Goal: Task Accomplishment & Management: Complete application form

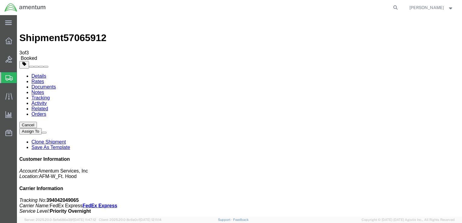
click at [0, 0] on span "Create Shipment" at bounding box center [0, 0] width 0 height 0
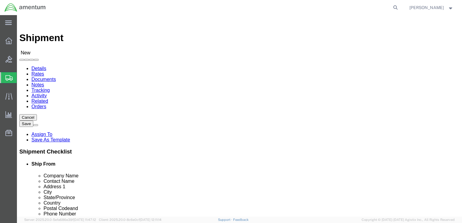
click input "text"
type input "1 CD CAVN BDE"
click input "CW2 [PERSON_NAME]"
type input "CW2 [PERSON_NAME]"
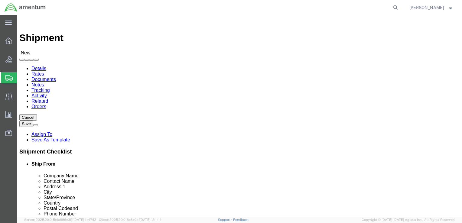
click p "- Delta Company 1-227 AB - (CW2 [PERSON_NAME]) Bldg [STREET_ADDRESS][PERSON_NAM…"
select select "[GEOGRAPHIC_DATA]"
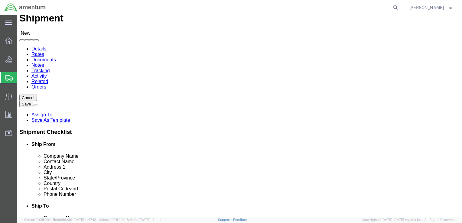
scroll to position [30, 0]
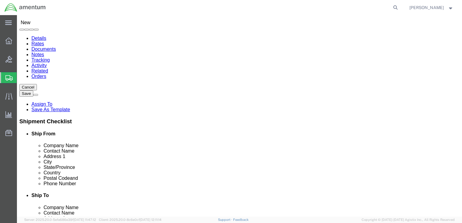
click input "text"
type input "J"
type input "[PERSON_NAME]/[PERSON_NAME]"
click input "text"
type input "DEVCOM"
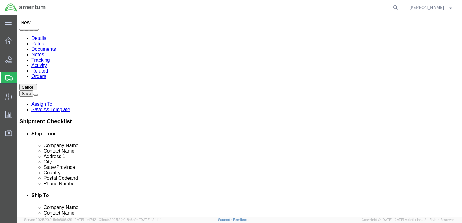
click p "- DEVCOM - ([PERSON_NAME]) [STREET_ADDRESS]"
select select "AL"
type input "DEVCOM"
click input "[PERSON_NAME]/[PERSON_NAME]"
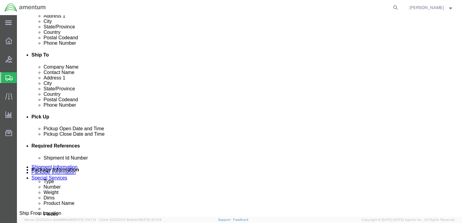
scroll to position [181, 0]
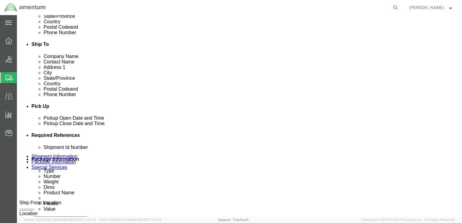
type input "[PERSON_NAME]/[PERSON_NAME]"
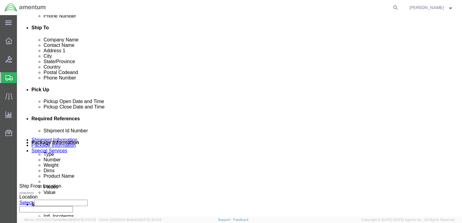
scroll to position [212, 0]
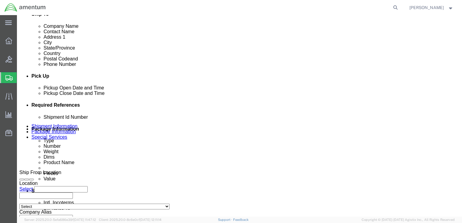
click input "text"
paste input "4999.R.2521.BC.AZ.0K.CAVA.00"
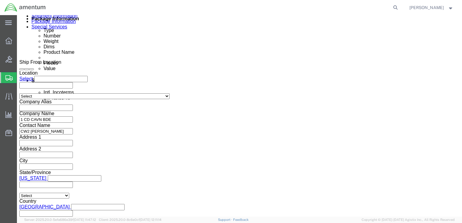
scroll to position [323, 0]
type input "4999.R.2521.BC.AZ.0K.CAVA.00"
click button "Continue"
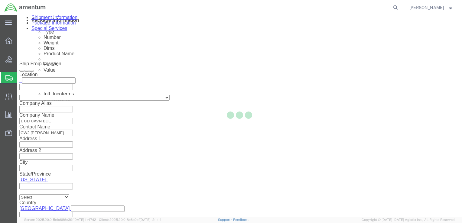
scroll to position [2, 0]
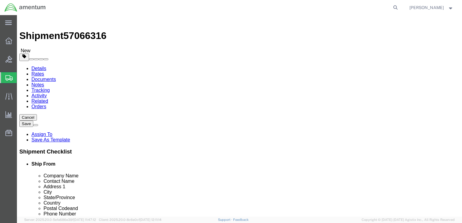
select select "CBOX"
click input "text"
type input "13"
type input "3"
type input "13"
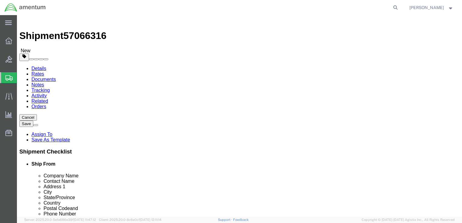
type input "13"
type input "25.0"
click link "Add Content"
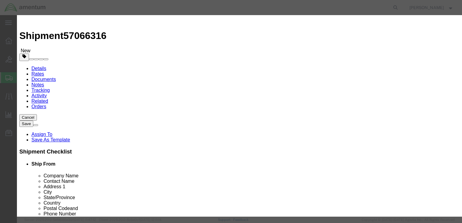
click input "text"
type input "r"
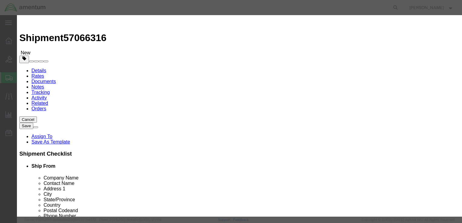
type input "RECEIVER TRANSMITTER"
drag, startPoint x: 122, startPoint y: 57, endPoint x: 117, endPoint y: 57, distance: 4.5
click input "0"
type input "1"
click input "text"
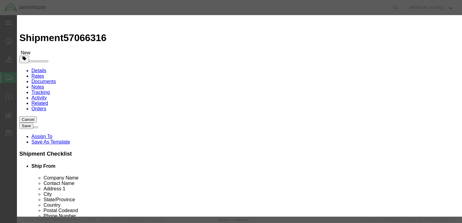
type input "26,000.00"
select select "US"
type input "B1012-01284"
click input "26,000.00"
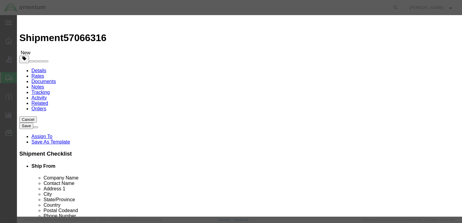
type input "2"
type input "158215.00"
click select "Select 50 55 60 65 70 85 92.5 100 125 175 250 300 400"
select select "50"
click select "Select 50 55 60 65 70 85 92.5 100 125 175 250 300 400"
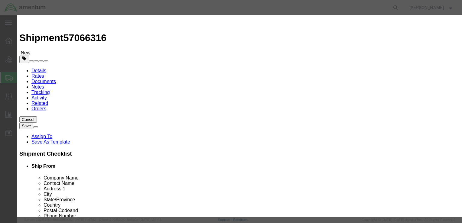
click textarea
type textarea "5895016597909"
click label "Description"
click select "Select [GEOGRAPHIC_DATA] [GEOGRAPHIC_DATA] [GEOGRAPHIC_DATA] [GEOGRAPHIC_DATA] …"
click label "Serial"
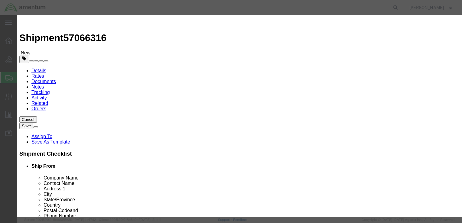
drag, startPoint x: 319, startPoint y: 84, endPoint x: 316, endPoint y: 84, distance: 3.7
click input "B1012-01284"
drag, startPoint x: 315, startPoint y: 84, endPoint x: 277, endPoint y: 85, distance: 38.4
click div "B1012-01284"
type input "1127"
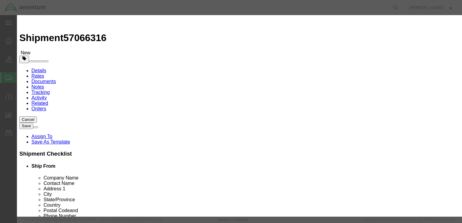
click button "Save & Close"
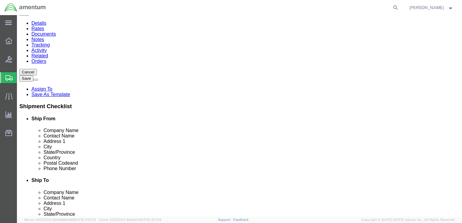
scroll to position [68, 0]
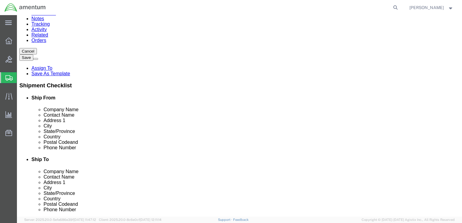
click button "Continue"
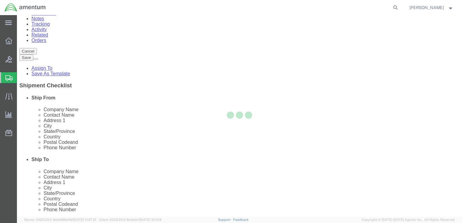
select select
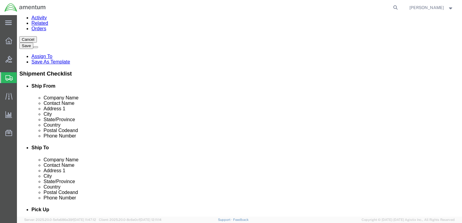
scroll to position [121, 0]
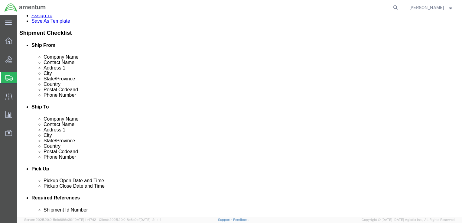
click input "Return Label Required"
checkbox input "true"
select select "5"
select select "7"
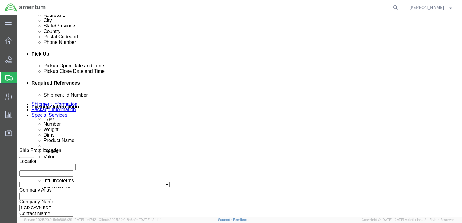
scroll to position [272, 0]
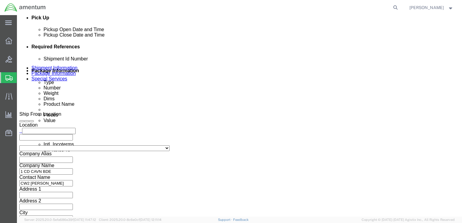
click button "Rate Shipment"
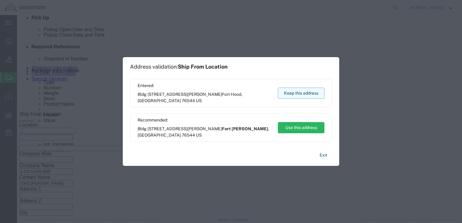
click at [307, 94] on button "Keep this address" at bounding box center [301, 93] width 47 height 11
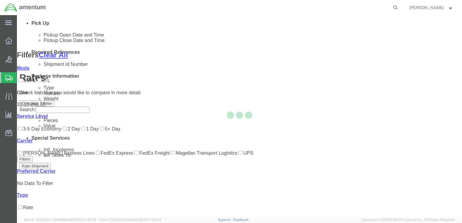
scroll to position [90, 0]
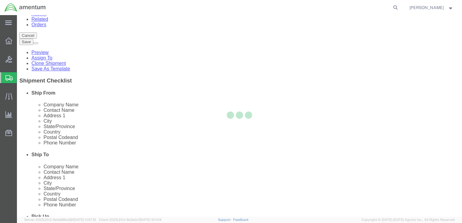
scroll to position [0, 0]
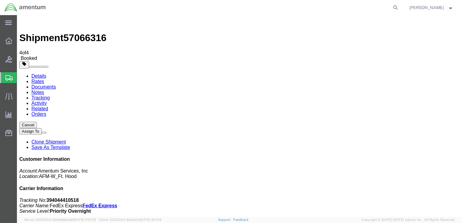
checkbox input "true"
click at [0, 0] on span "Create Shipment" at bounding box center [0, 0] width 0 height 0
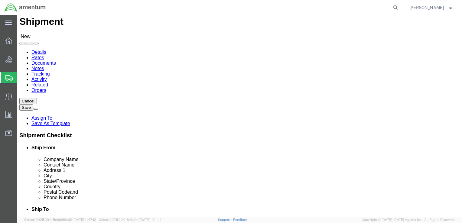
scroll to position [30, 0]
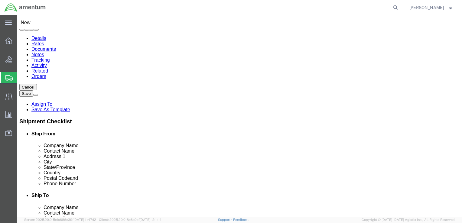
click input "text"
type input "[PERSON_NAME]"
click p "- Amentum - ([PERSON_NAME]***) BLDG [STREET_ADDRESS][PERSON_NAME] Defrenn Army …"
select select "[GEOGRAPHIC_DATA]"
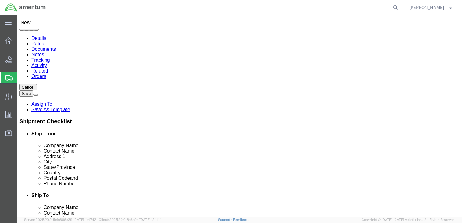
type input "[PERSON_NAME]"
click input "text"
type input "[PERSON_NAME]"
click p "- Amentum - ([PERSON_NAME]) Bldg P2050 [PERSON_NAME][GEOGRAPHIC_DATA], [GEOGRAP…"
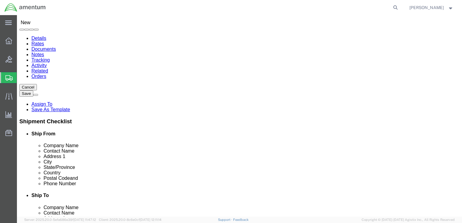
select select "NY"
type input "[PERSON_NAME]"
click input "text"
type input "[PHONE_NUMBER]"
click div "Location Select Select My Profile Location [PHONE_NUMBER] [PHONE_NUMBER] [PHONE…"
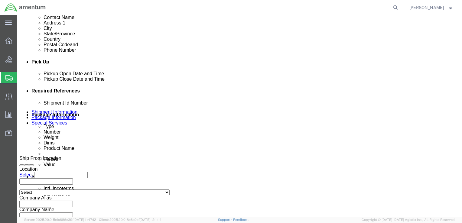
scroll to position [242, 0]
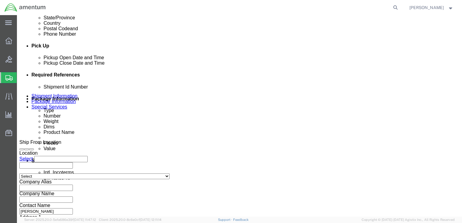
click input "text"
paste input "4999.R.2511.AB.AN.01.CAVA.00"
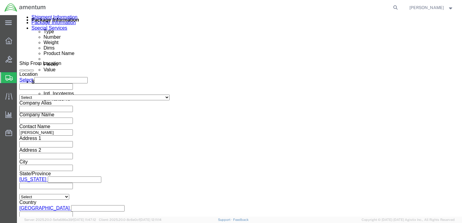
scroll to position [323, 0]
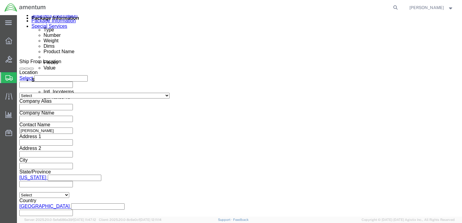
type input "4999.R.2511.AB.AN.01.CAVA.00"
click button "Continue"
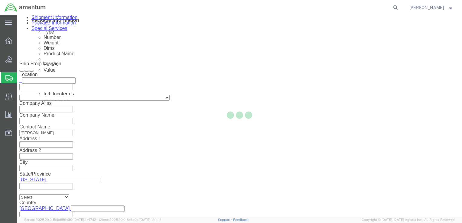
scroll to position [2, 0]
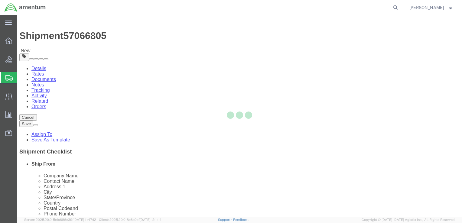
select select "CBOX"
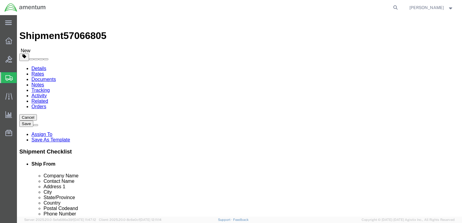
click input "text"
type input "12"
type input "11"
type input "7"
type input "5.0"
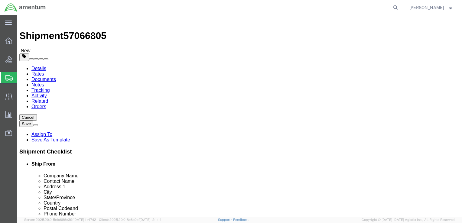
click link "Add Content"
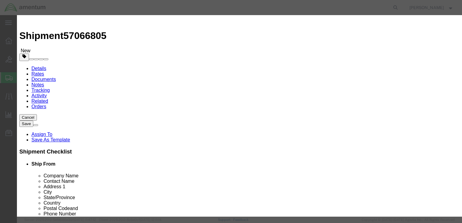
click input "text"
type input "Bearing"
type input "5"
type input "150.00"
click select "Select 50 55 60 65 70 85 92.5 100 125 175 250 300 400"
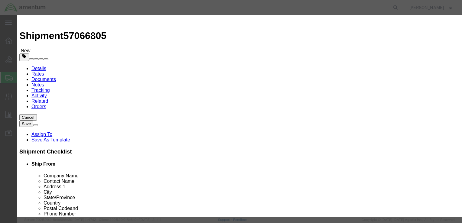
select select "50"
click select "Select 50 55 60 65 70 85 92.5 100 125 175 250 300 400"
click textarea
type textarea "[PHONE_NUMBER]"
click div "Commodity library"
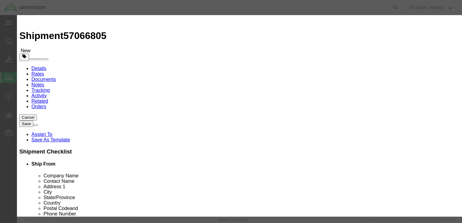
click select "Select [GEOGRAPHIC_DATA] [GEOGRAPHIC_DATA] [GEOGRAPHIC_DATA] [GEOGRAPHIC_DATA] …"
select select "US"
click select "Select [GEOGRAPHIC_DATA] [GEOGRAPHIC_DATA] [GEOGRAPHIC_DATA] [GEOGRAPHIC_DATA] …"
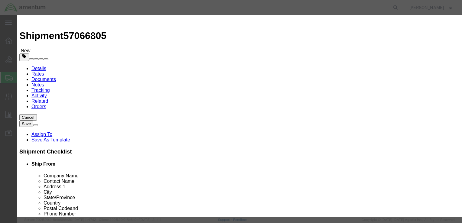
click button "Save & Close"
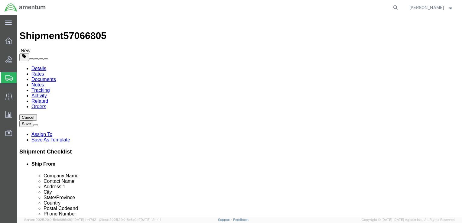
click button "Rate Shipment"
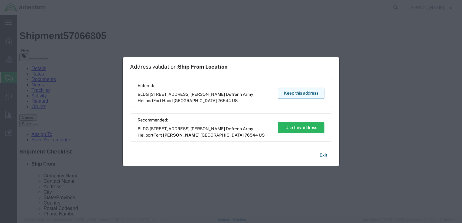
click at [299, 93] on button "Keep this address" at bounding box center [301, 93] width 47 height 11
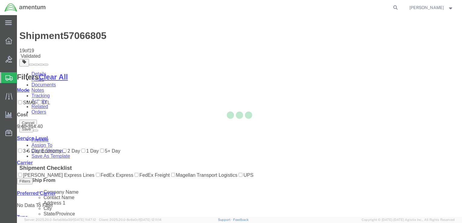
scroll to position [0, 0]
